Goal: Navigation & Orientation: Find specific page/section

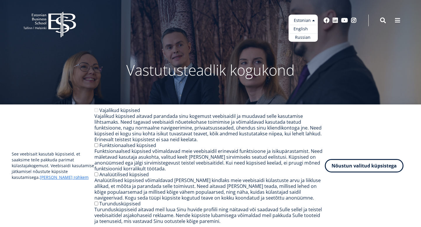
click at [304, 28] on link "English" at bounding box center [302, 29] width 29 height 8
click at [305, 30] on link "English" at bounding box center [302, 29] width 29 height 8
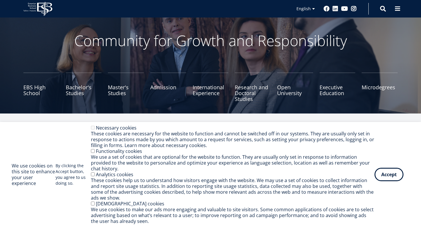
scroll to position [25, 0]
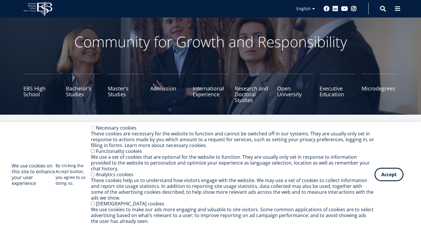
click at [394, 185] on div "We use cookies on this site to enhance your user experience By clicking the Acc…" at bounding box center [210, 174] width 397 height 99
click at [393, 179] on button "Accept" at bounding box center [388, 173] width 29 height 13
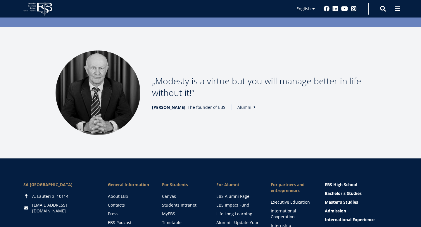
scroll to position [854, 0]
